Goal: Navigation & Orientation: Find specific page/section

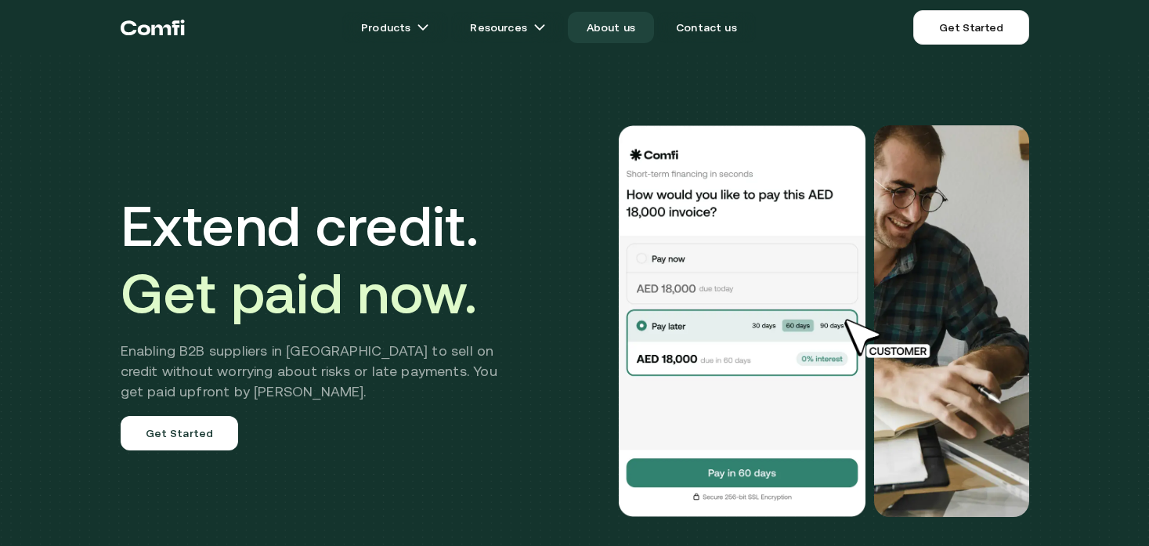
click at [611, 28] on link "About us" at bounding box center [611, 27] width 86 height 31
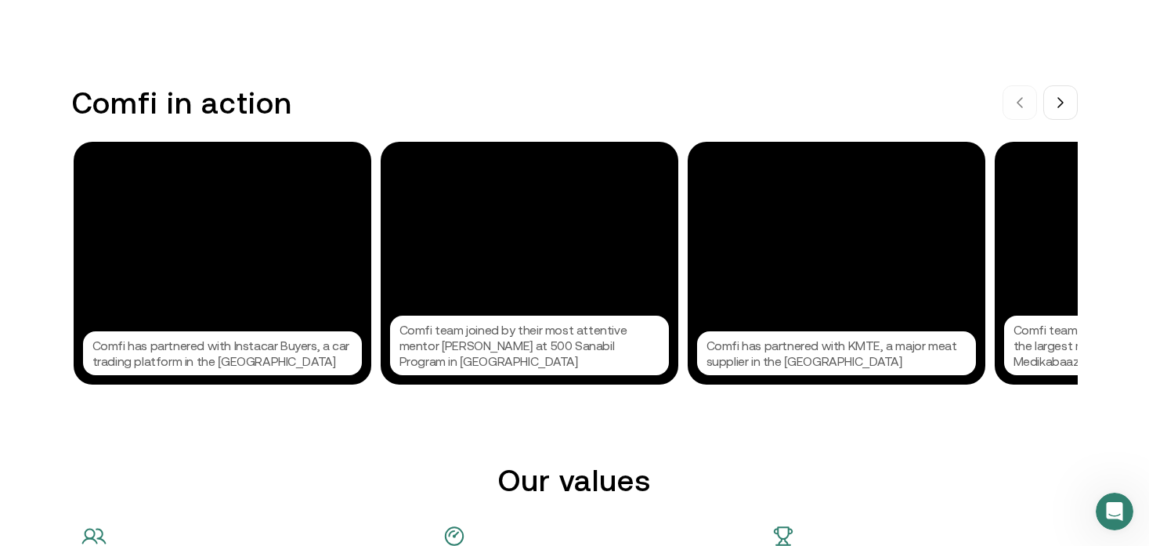
scroll to position [1562, 0]
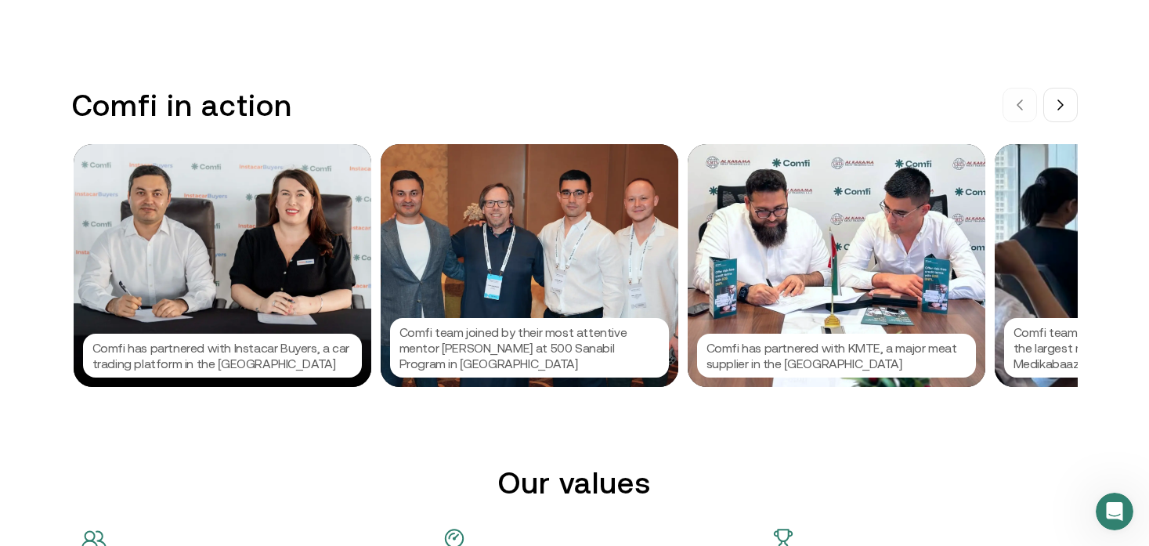
click at [588, 283] on div "Comfi team joined by their most attentive mentor [PERSON_NAME] at 500 Sanabil P…" at bounding box center [529, 265] width 298 height 243
click at [710, 166] on div at bounding box center [574, 273] width 1149 height 546
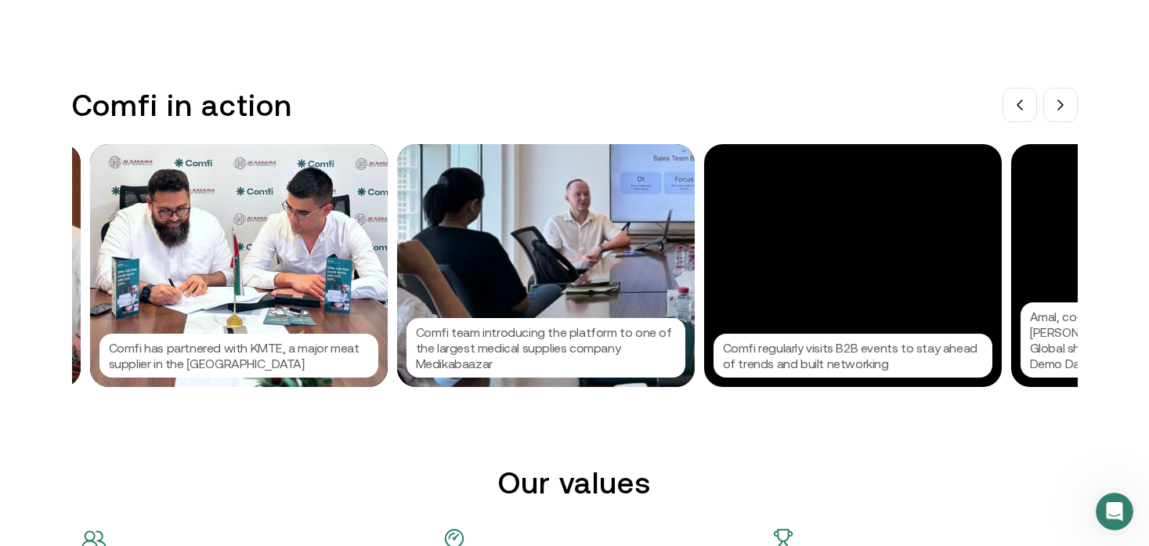
scroll to position [0, 614]
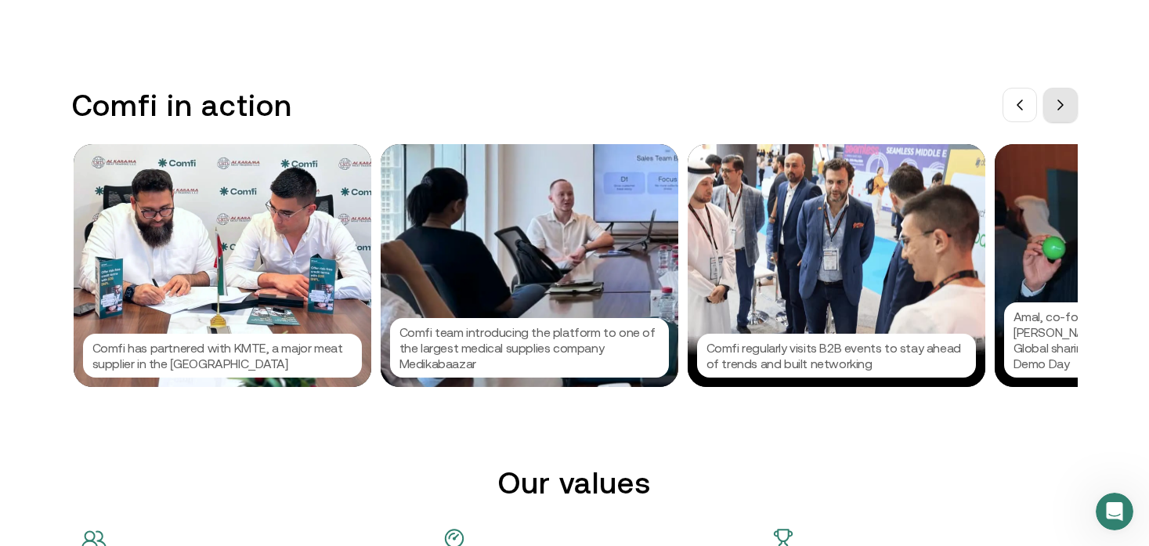
click at [1066, 120] on button at bounding box center [1060, 105] width 34 height 34
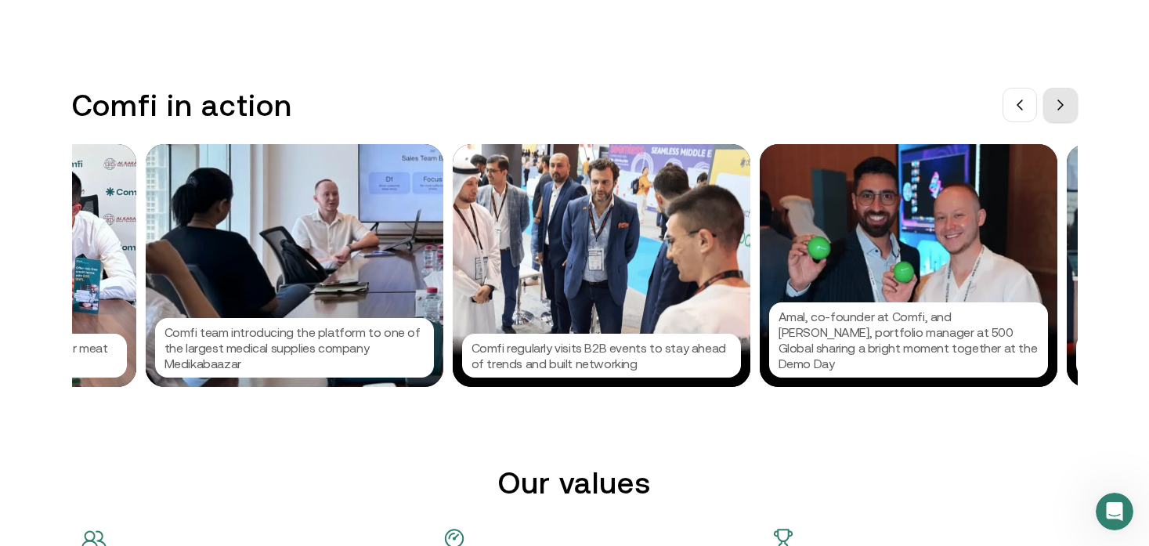
click at [1066, 120] on button at bounding box center [1060, 105] width 34 height 34
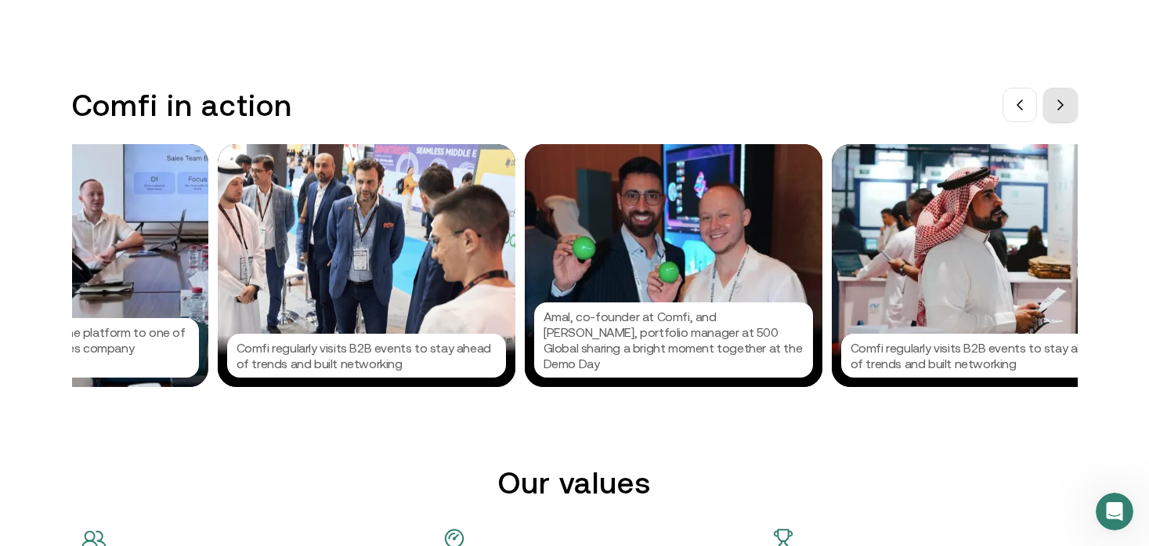
click at [1066, 120] on button at bounding box center [1060, 105] width 34 height 34
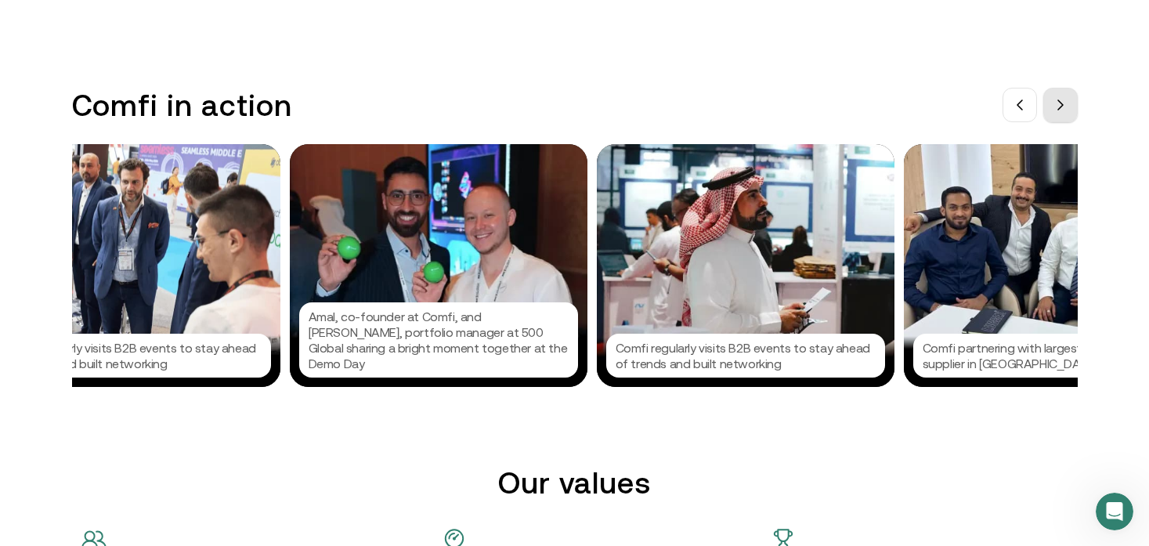
click at [1066, 120] on button at bounding box center [1060, 105] width 34 height 34
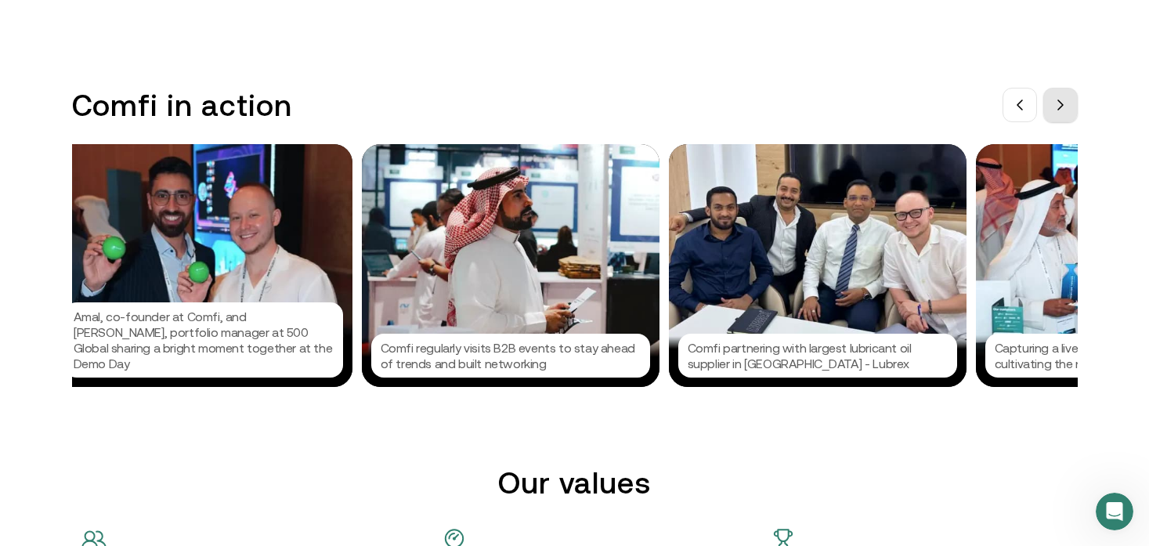
click at [1066, 120] on button at bounding box center [1060, 105] width 34 height 34
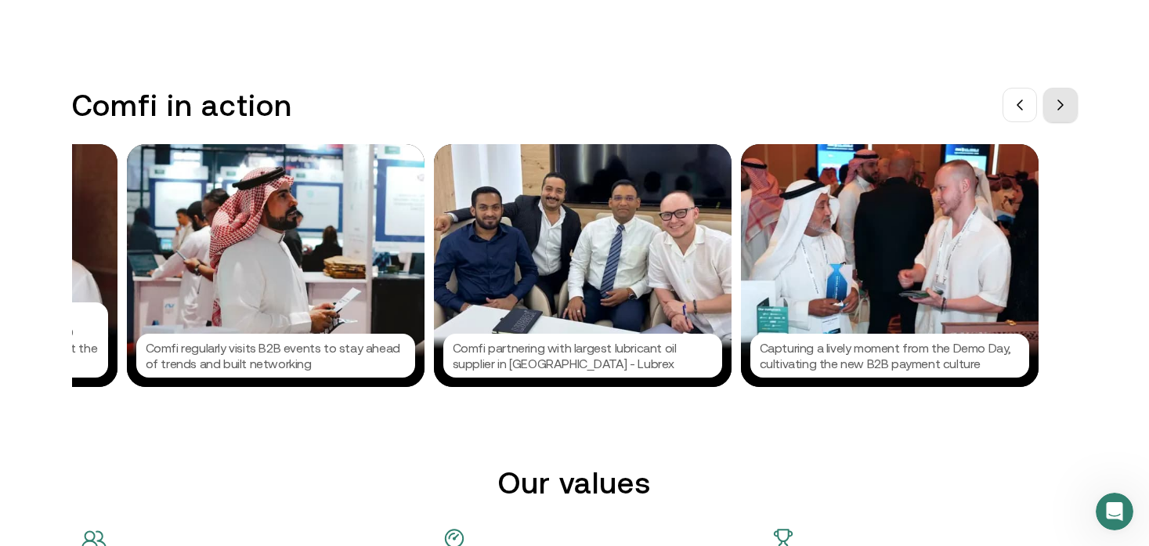
click at [1066, 120] on button at bounding box center [1060, 105] width 34 height 34
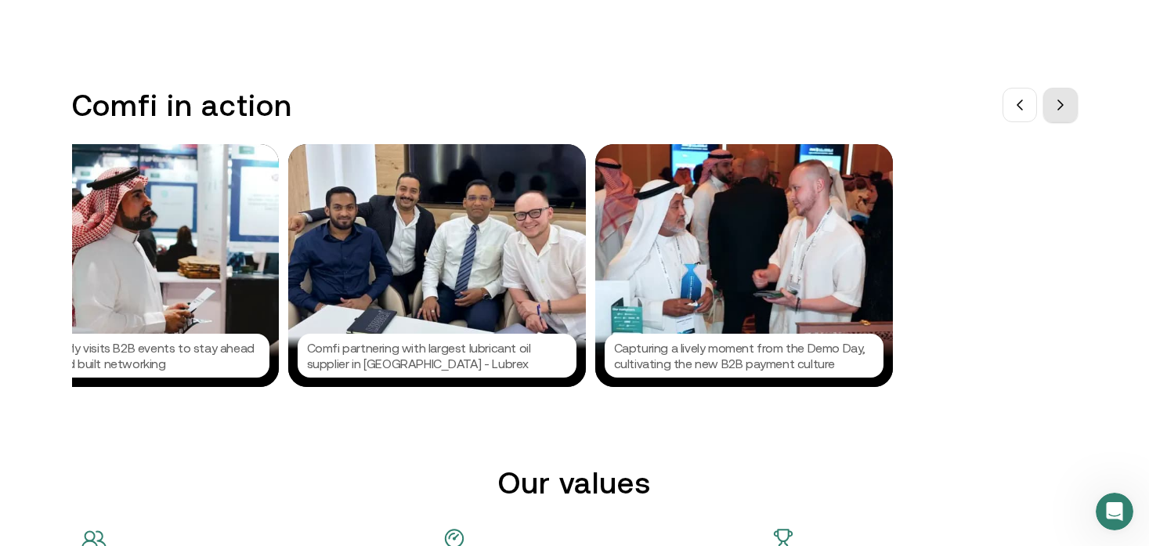
scroll to position [0, 2023]
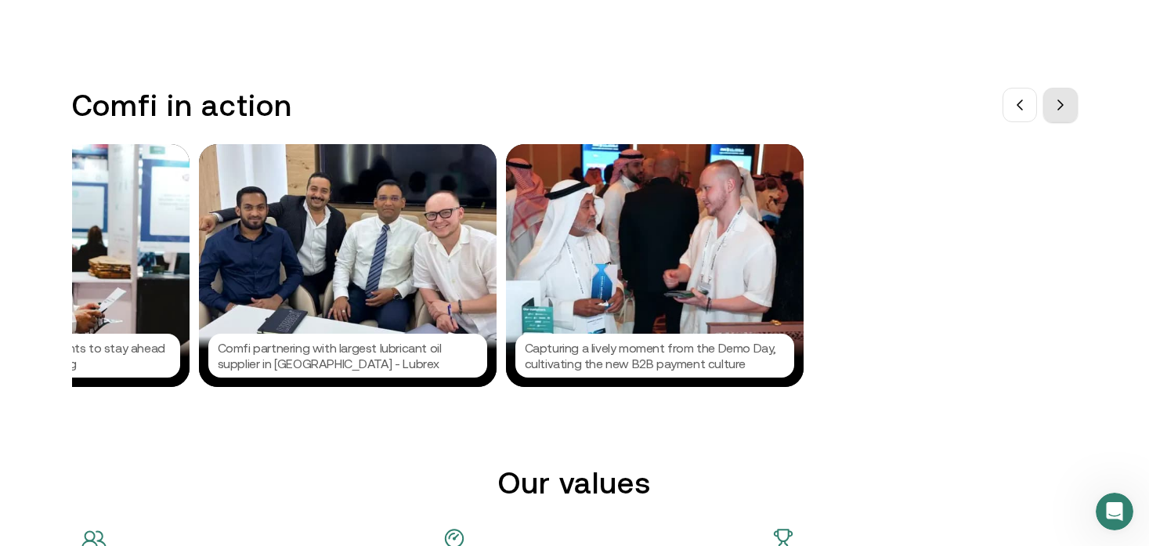
click at [1066, 120] on button at bounding box center [1060, 105] width 34 height 34
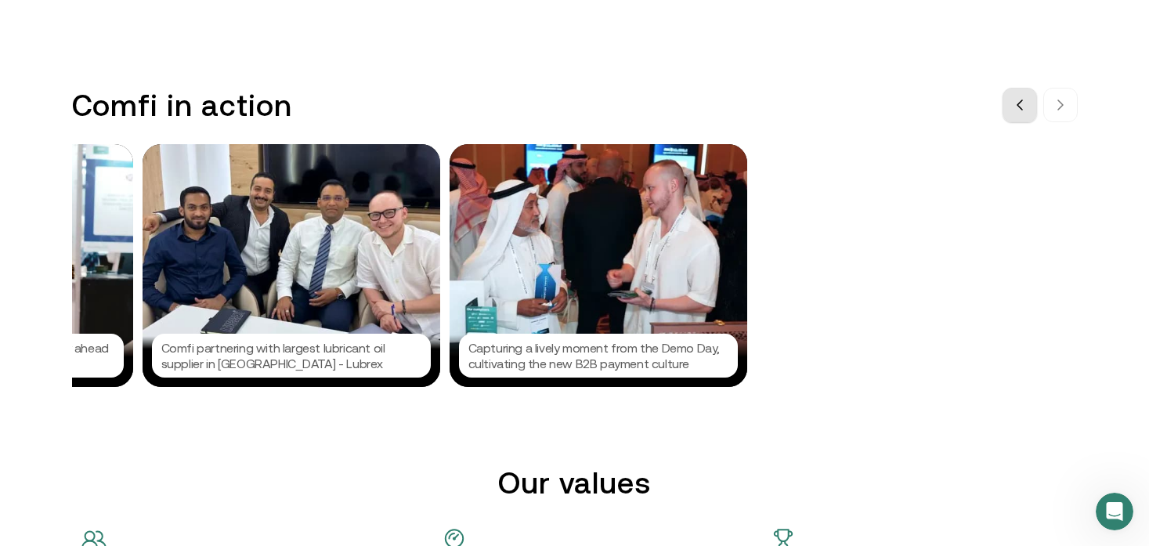
click at [1021, 106] on icon at bounding box center [1019, 105] width 13 height 13
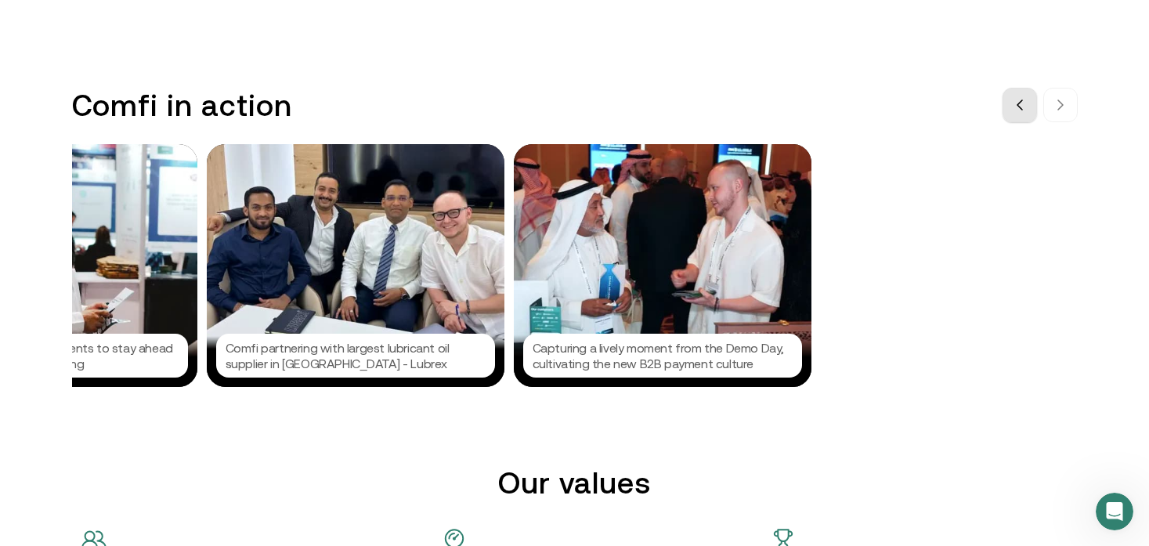
click at [1021, 106] on icon at bounding box center [1019, 105] width 13 height 13
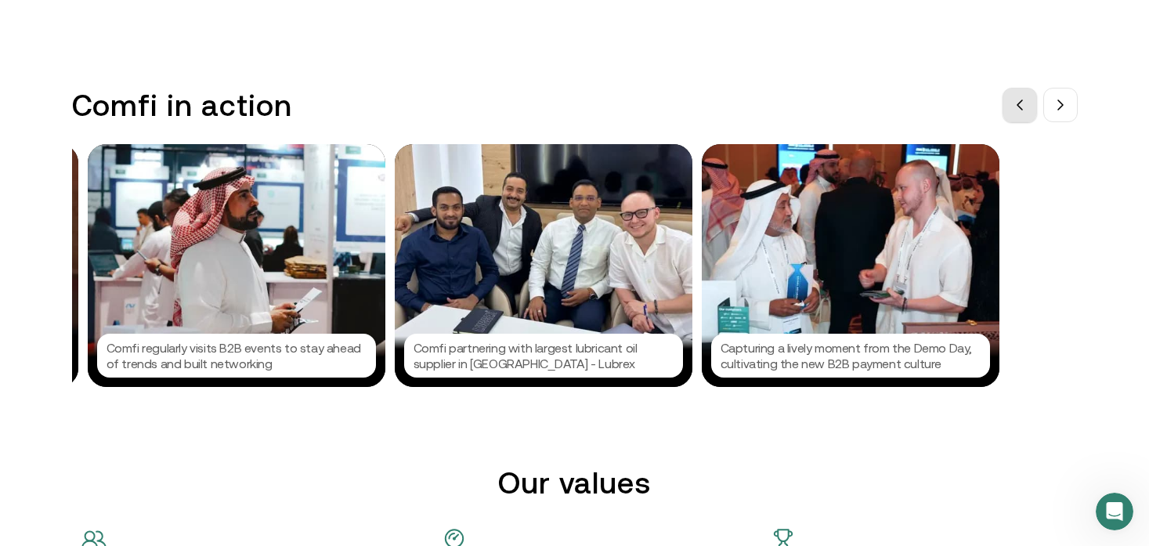
click at [1021, 106] on icon at bounding box center [1019, 105] width 13 height 13
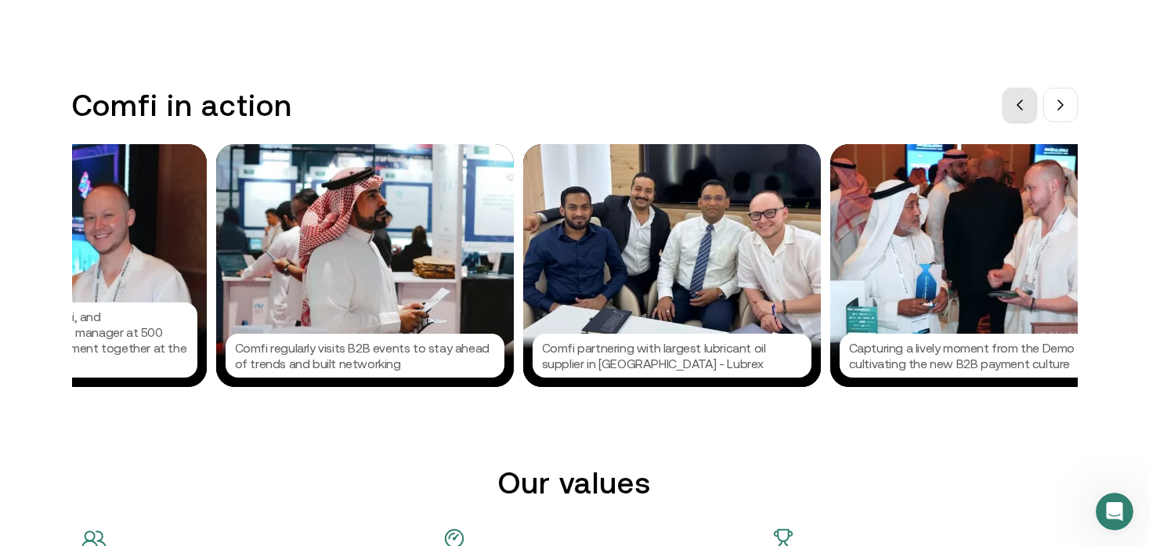
click at [1021, 106] on icon at bounding box center [1019, 105] width 13 height 13
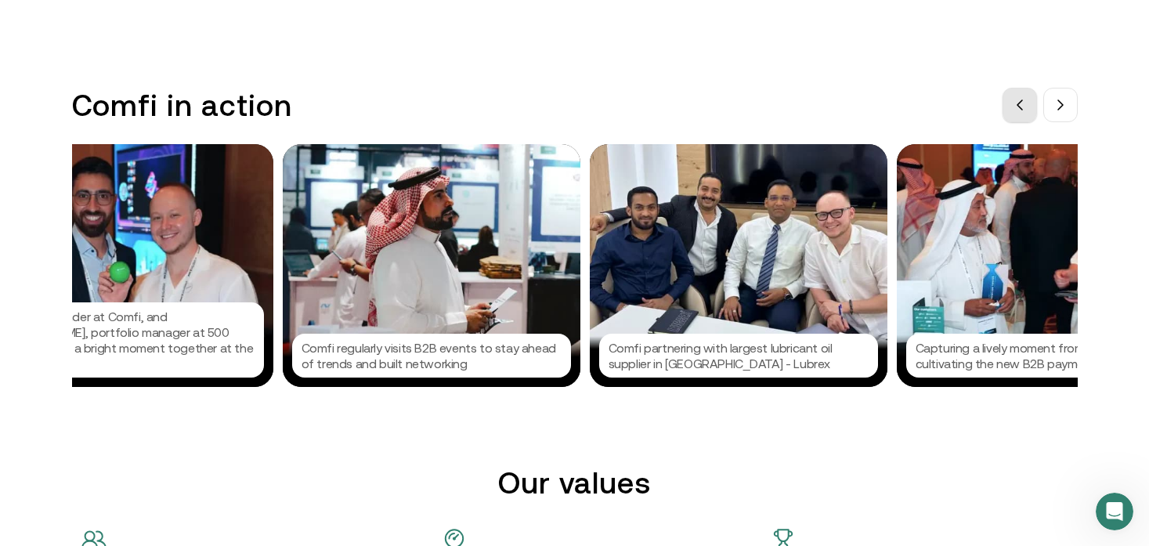
click at [1021, 106] on icon at bounding box center [1019, 105] width 13 height 13
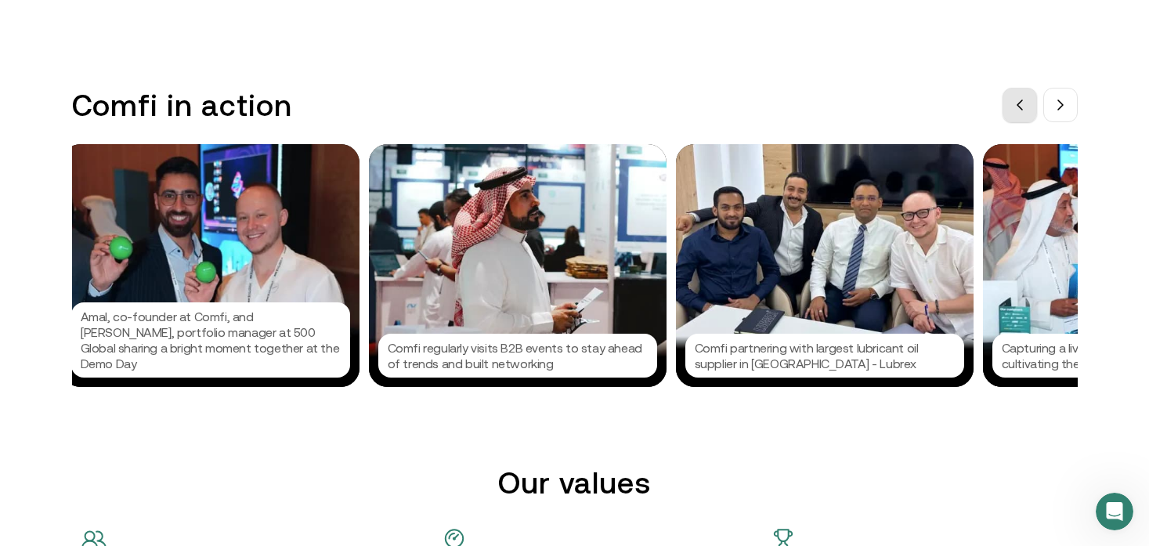
click at [1021, 106] on icon at bounding box center [1019, 105] width 13 height 13
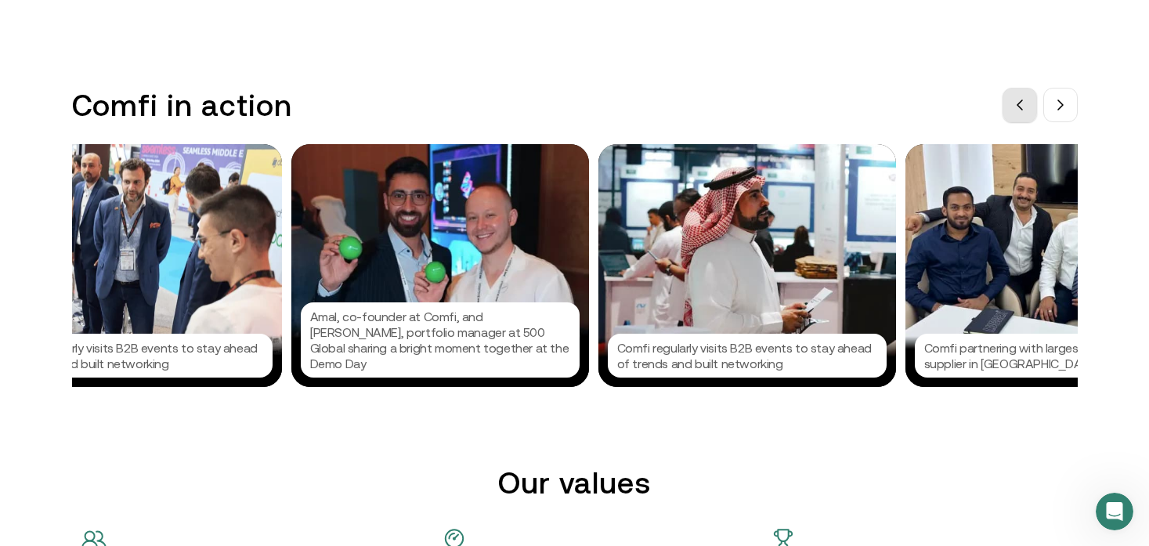
click at [1021, 106] on icon at bounding box center [1019, 105] width 13 height 13
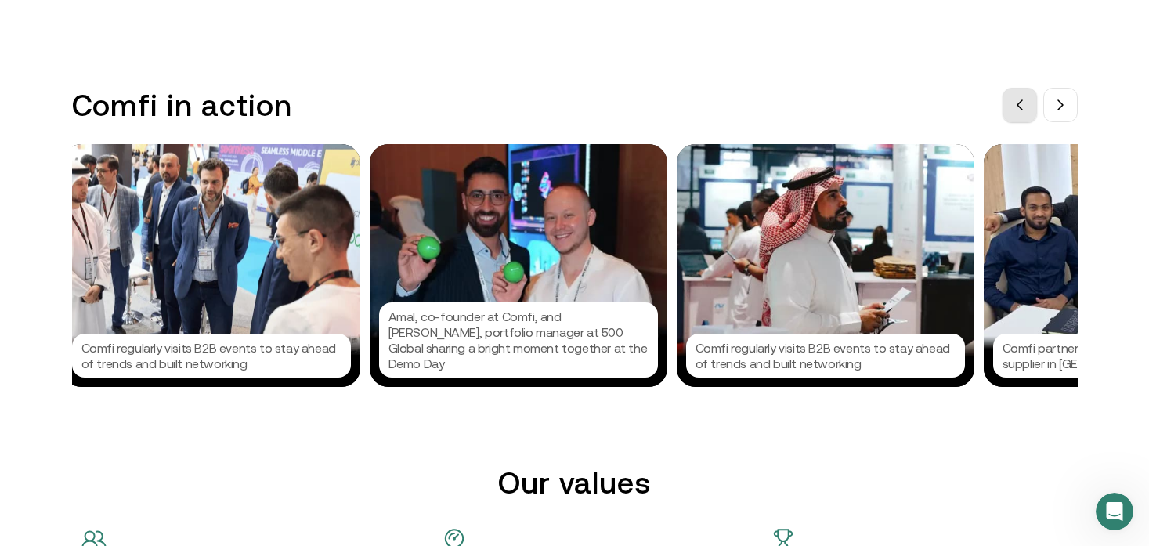
click at [1021, 106] on icon at bounding box center [1019, 105] width 13 height 13
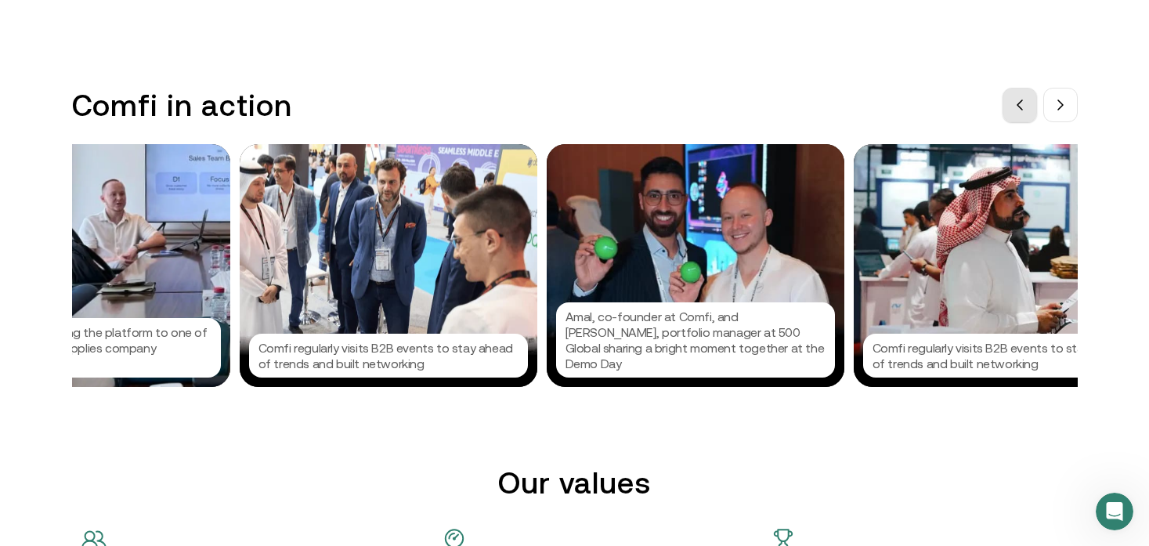
click at [1021, 106] on icon at bounding box center [1019, 105] width 13 height 13
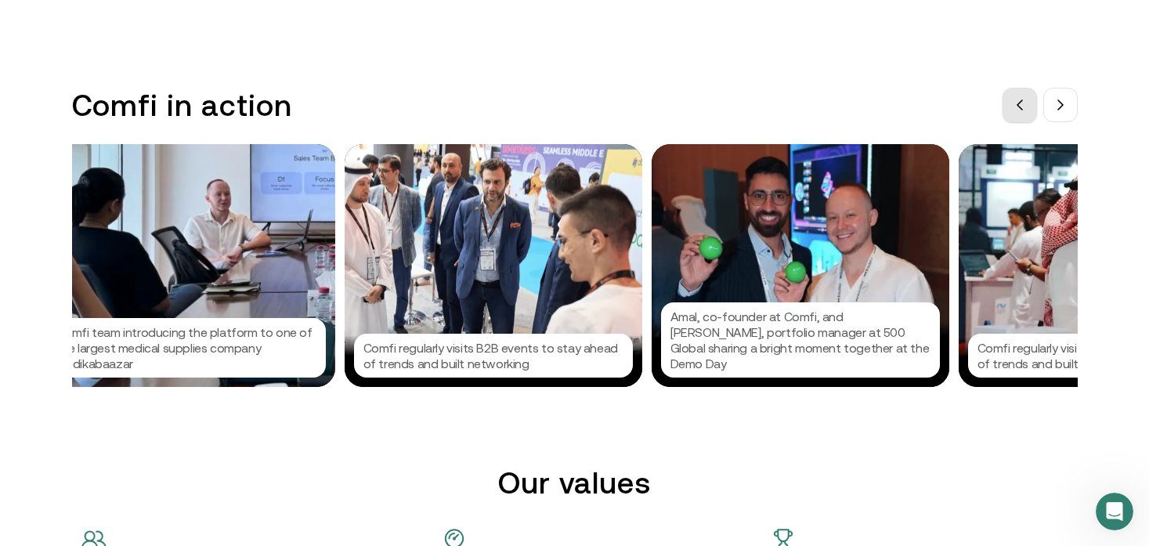
click at [1021, 106] on icon at bounding box center [1019, 105] width 13 height 13
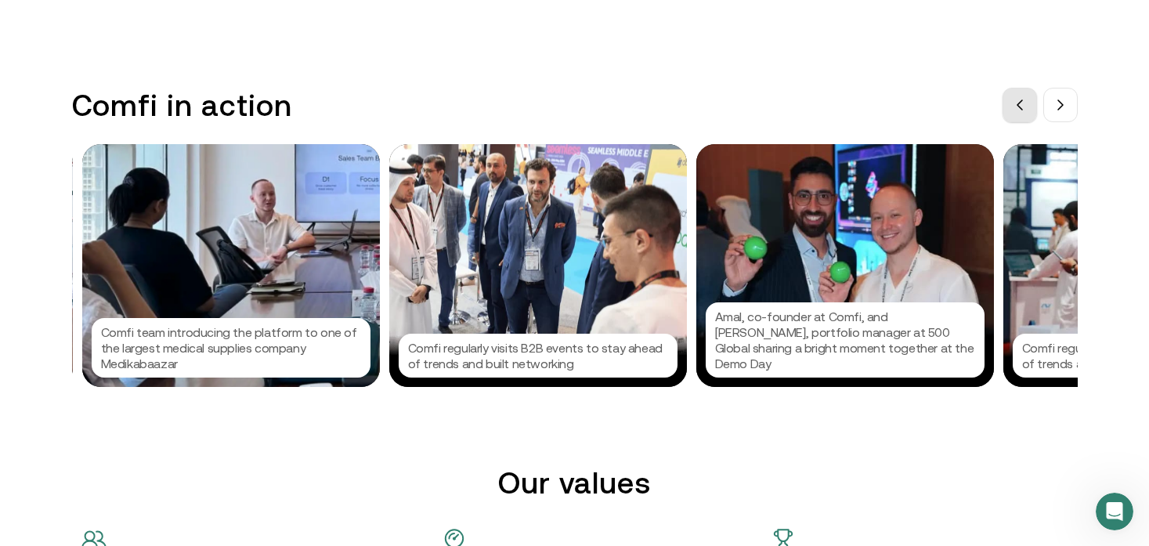
click at [1021, 106] on icon at bounding box center [1019, 105] width 13 height 13
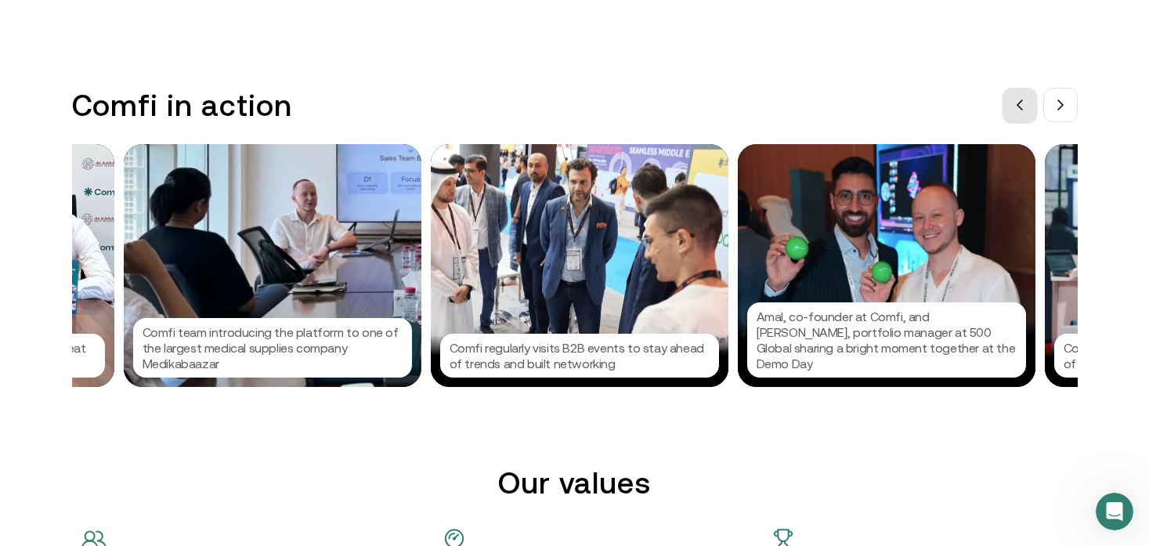
click at [1021, 106] on icon at bounding box center [1019, 105] width 13 height 13
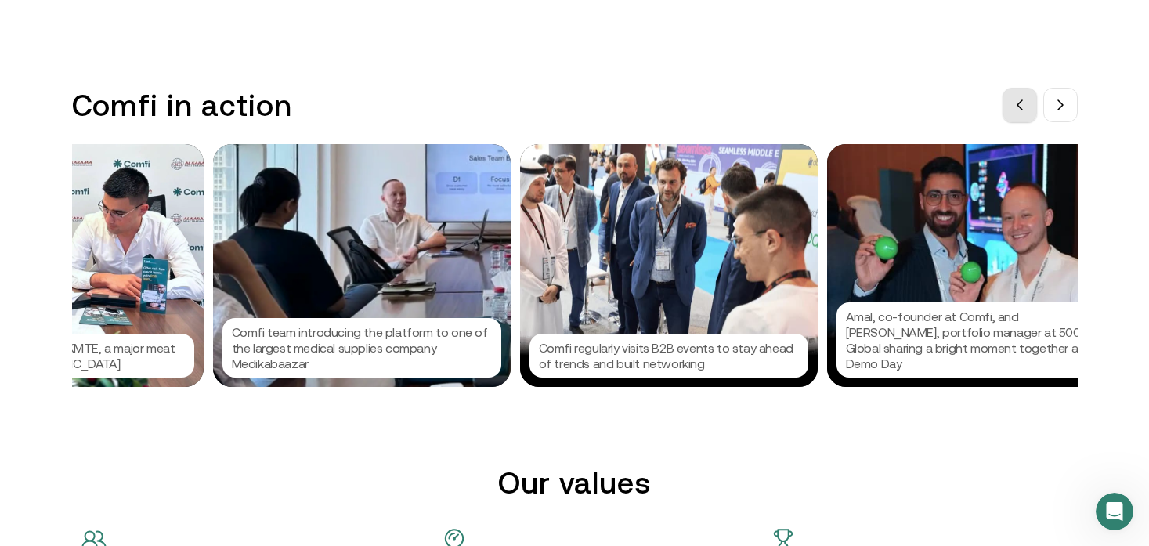
click at [1021, 106] on icon at bounding box center [1019, 105] width 13 height 13
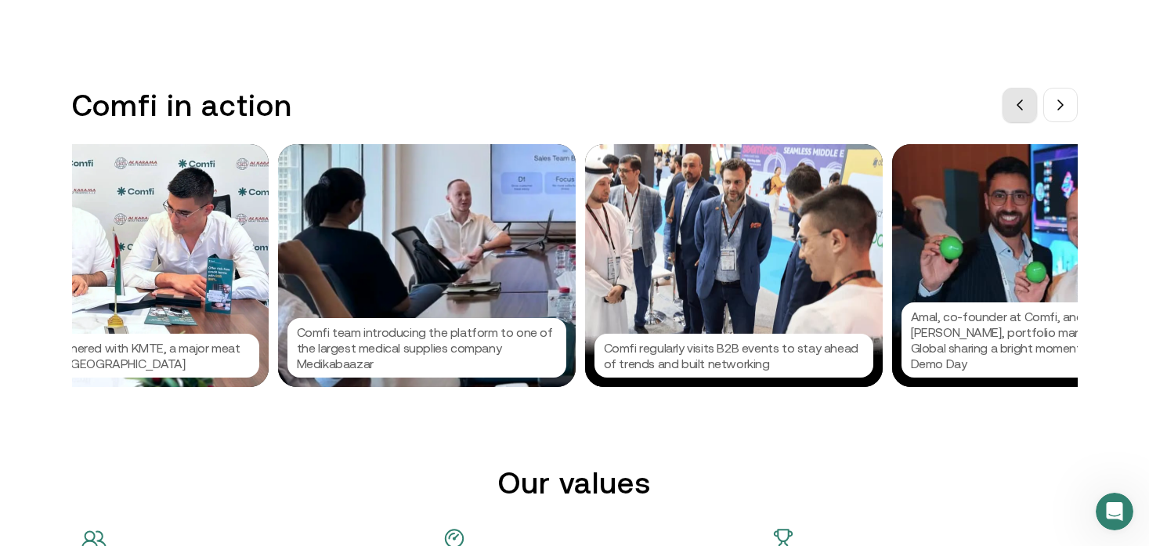
click at [1021, 106] on icon at bounding box center [1019, 105] width 13 height 13
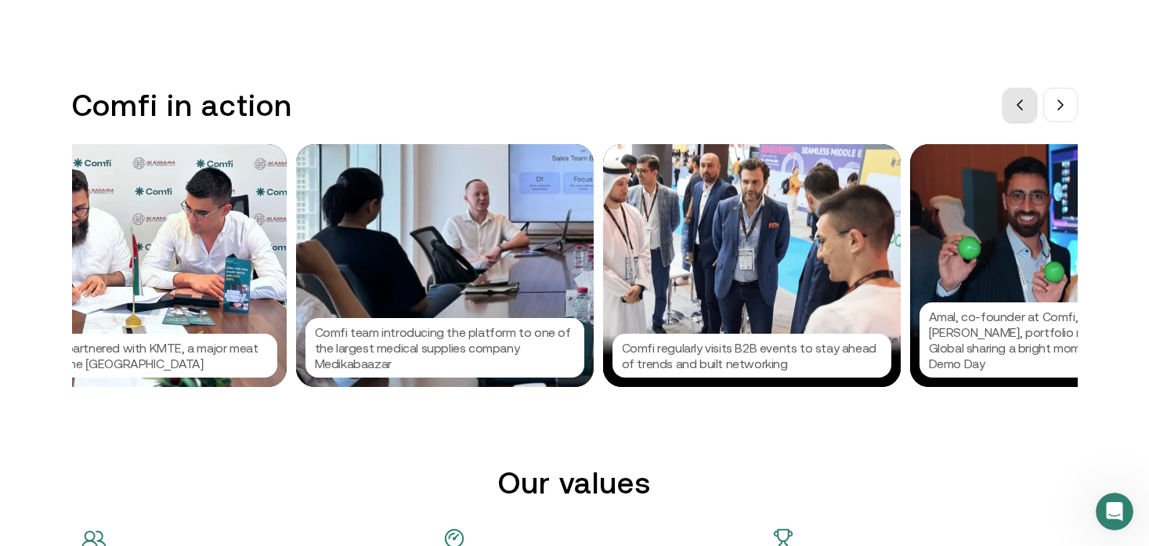
click at [1021, 106] on icon at bounding box center [1019, 105] width 13 height 13
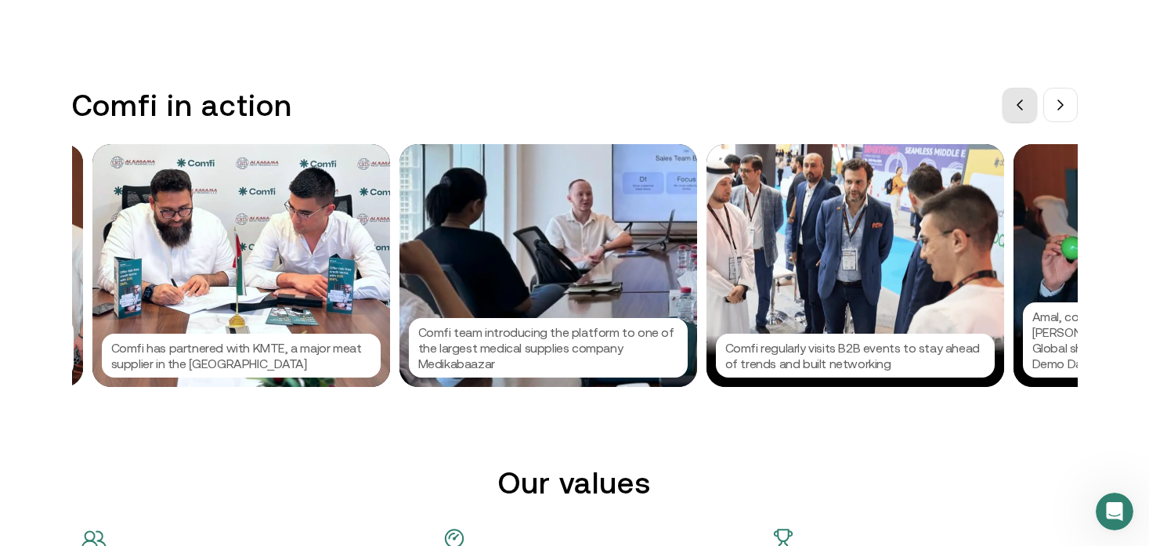
click at [1021, 106] on icon at bounding box center [1019, 105] width 13 height 13
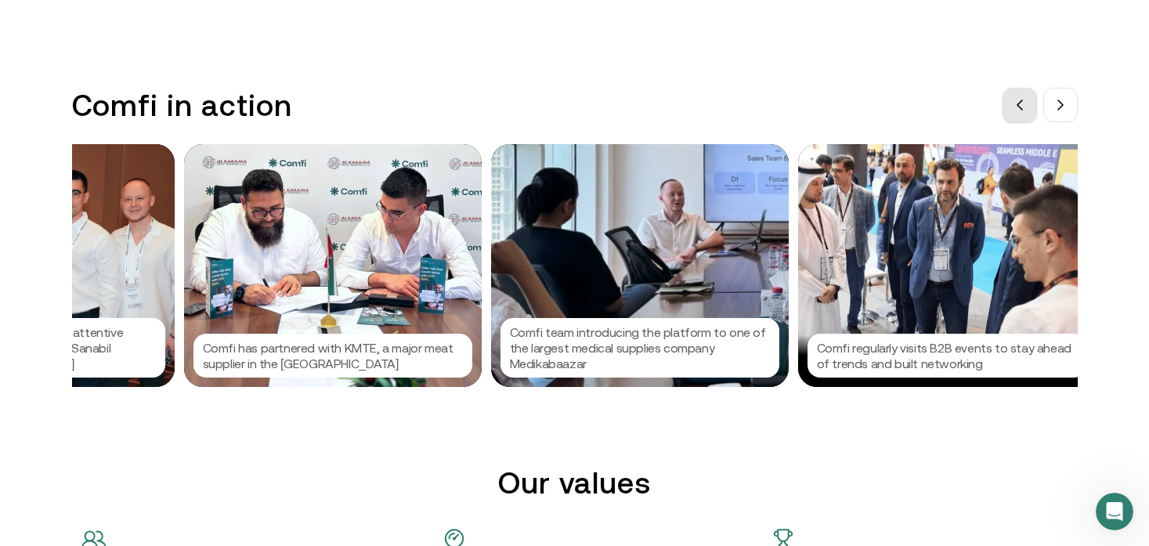
click at [1021, 106] on icon at bounding box center [1019, 105] width 13 height 13
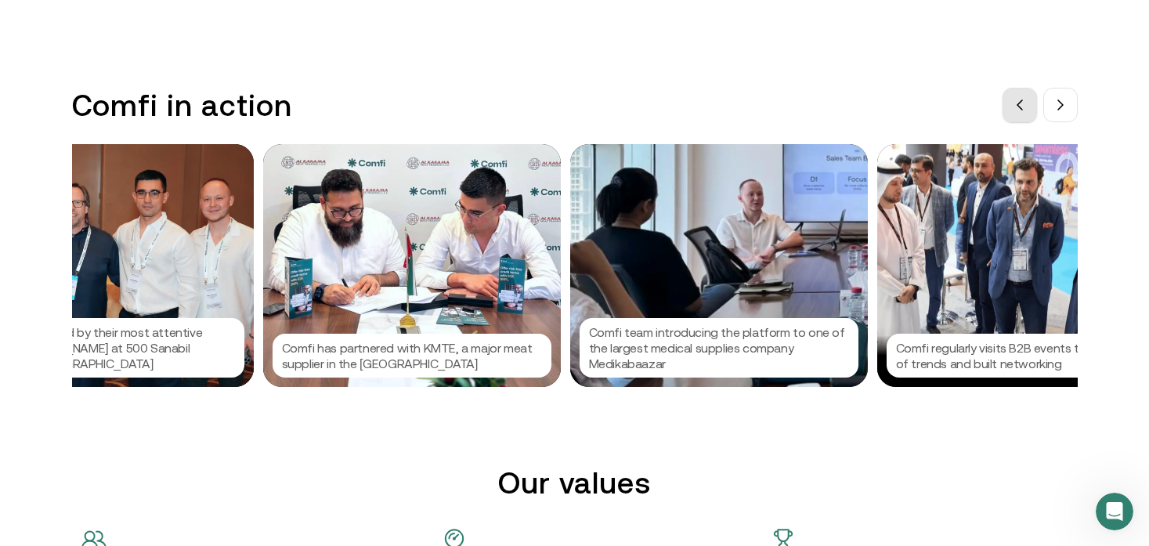
click at [1021, 106] on icon at bounding box center [1019, 105] width 13 height 13
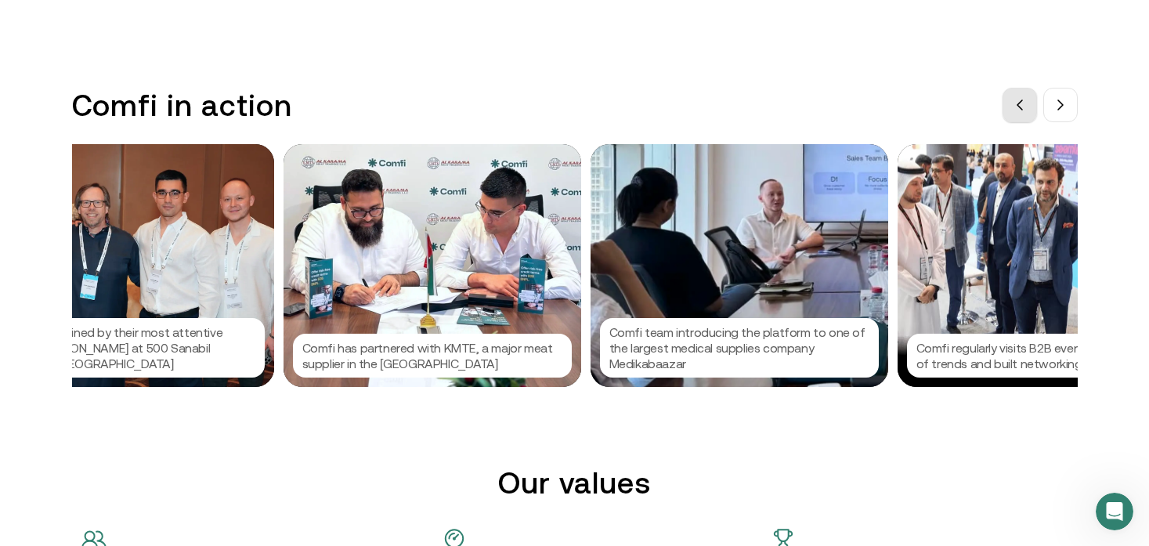
click at [1021, 106] on icon at bounding box center [1019, 105] width 13 height 13
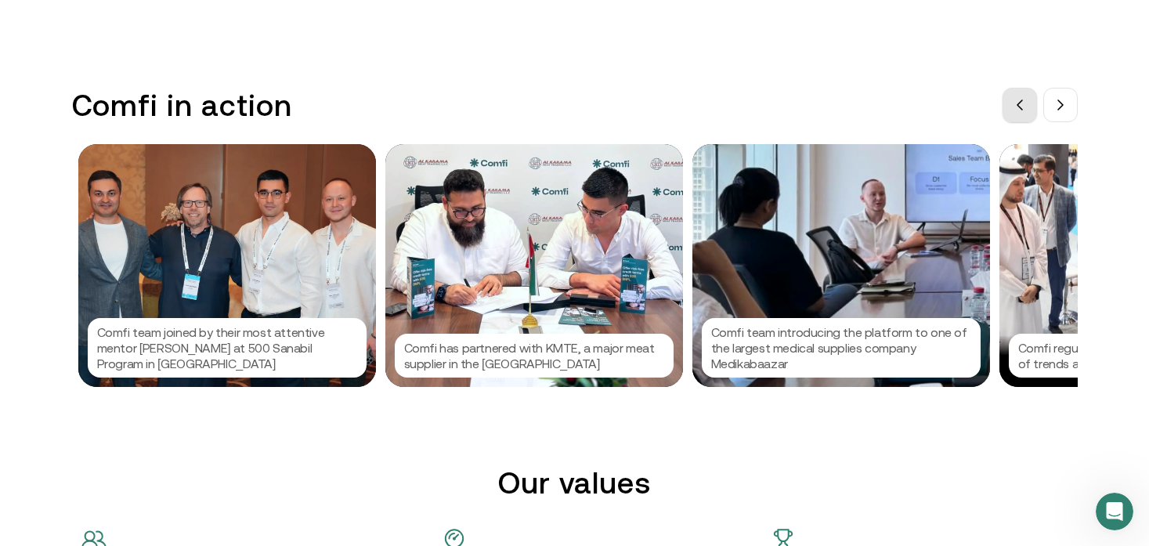
click at [1021, 106] on icon at bounding box center [1019, 105] width 13 height 13
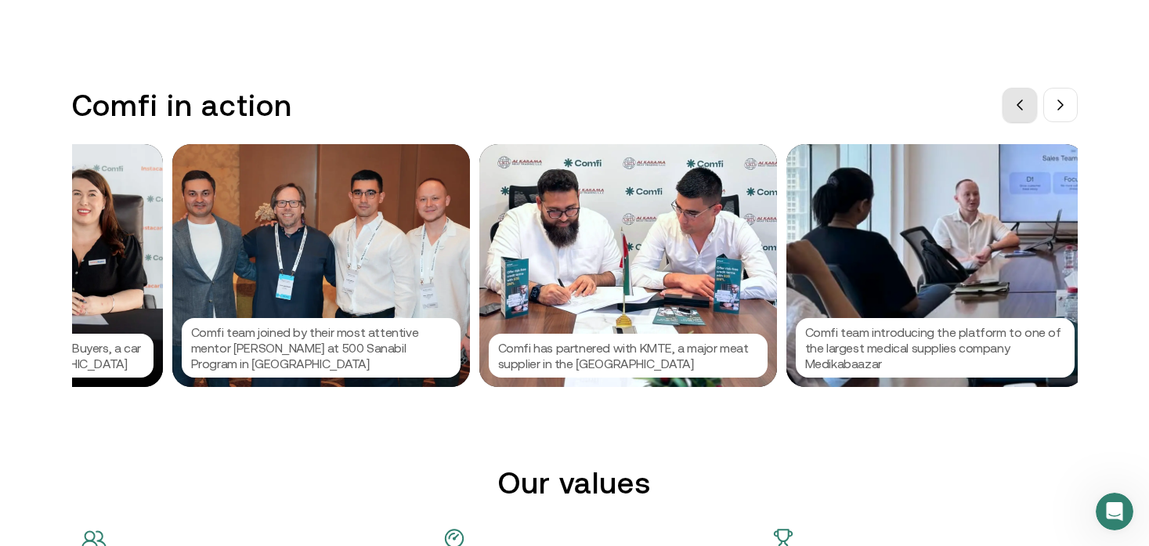
click at [1021, 106] on icon at bounding box center [1019, 105] width 13 height 13
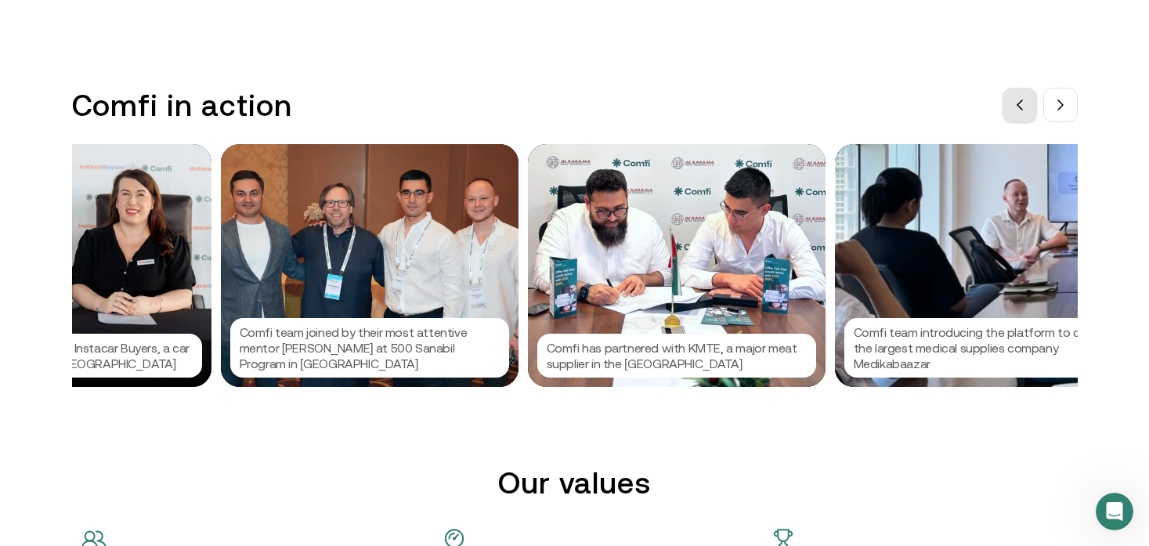
click at [1021, 106] on icon at bounding box center [1019, 105] width 13 height 13
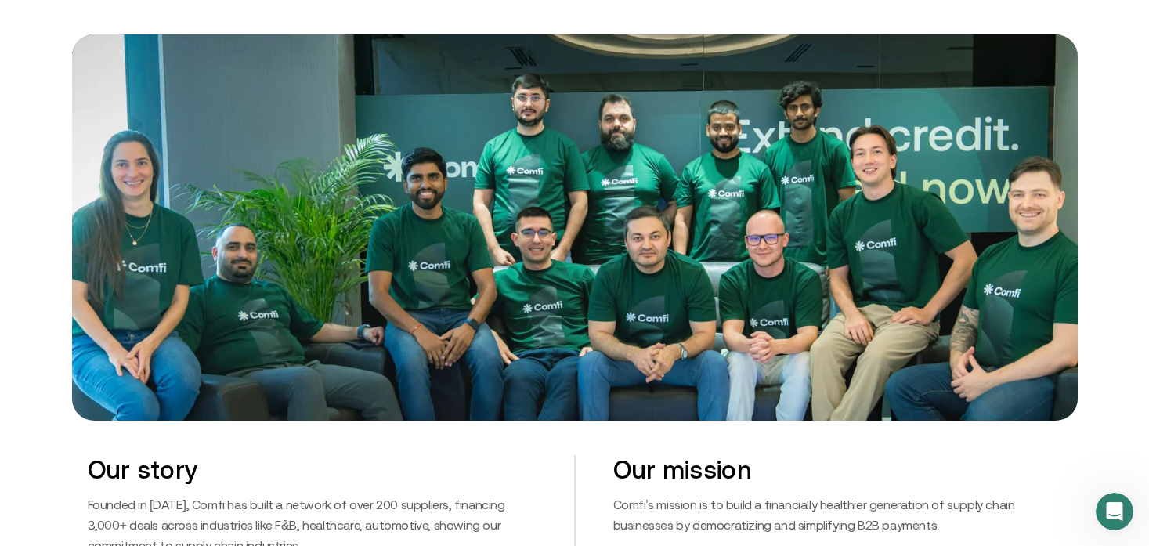
scroll to position [611, 0]
